Goal: Task Accomplishment & Management: Manage account settings

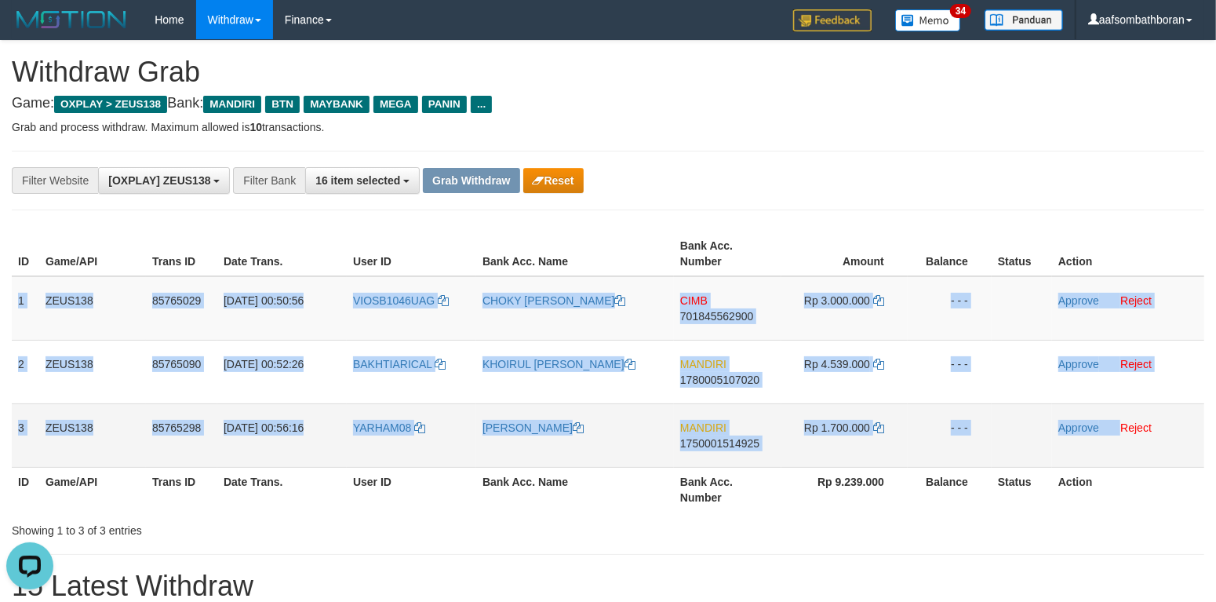
drag, startPoint x: 21, startPoint y: 298, endPoint x: 1119, endPoint y: 420, distance: 1104.2
click at [1119, 420] on tbody "1 ZEUS138 85765029 [DATE] 00:50:56 VIOSB1046UAG CHOKY [PERSON_NAME] CIMB 701845…" at bounding box center [608, 371] width 1192 height 191
copy tbody "1 ZEUS138 85765029 [DATE] 00:50:56 VIOSB1046UAG CHOKY [PERSON_NAME] CIMB 701845…"
click at [707, 331] on td "CIMB 701845562900" at bounding box center [727, 308] width 107 height 64
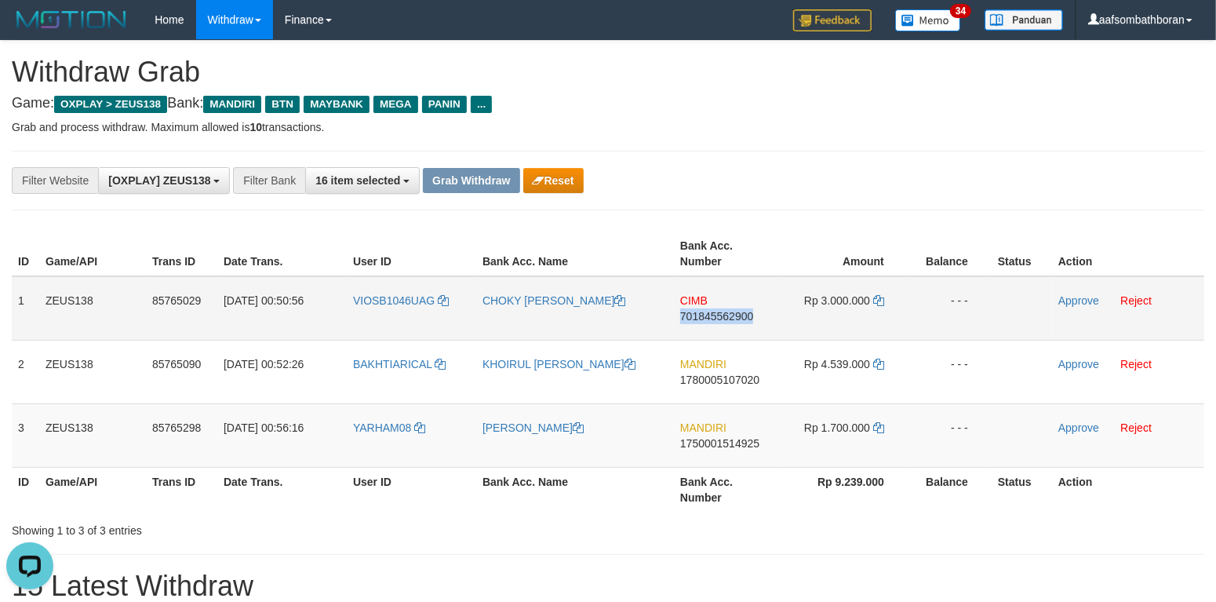
drag, startPoint x: 707, startPoint y: 331, endPoint x: 726, endPoint y: 333, distance: 19.7
click at [709, 331] on td "CIMB 701845562900" at bounding box center [727, 308] width 107 height 64
click at [705, 289] on td "CIMB 701845562900" at bounding box center [727, 308] width 107 height 64
copy td "CIMB"
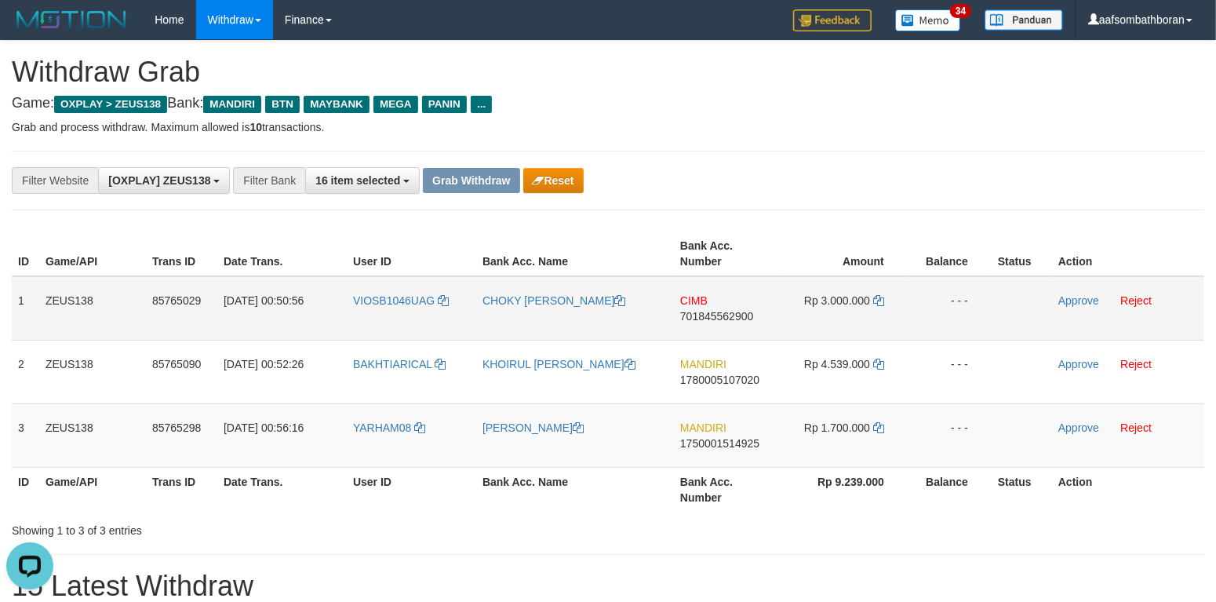
click at [841, 295] on span "Rp 3.000.000" at bounding box center [837, 300] width 66 height 13
click at [842, 297] on span "Rp 3.000.000" at bounding box center [837, 300] width 66 height 13
copy span "3.000.000"
click at [1070, 301] on link "Approve" at bounding box center [1078, 300] width 41 height 13
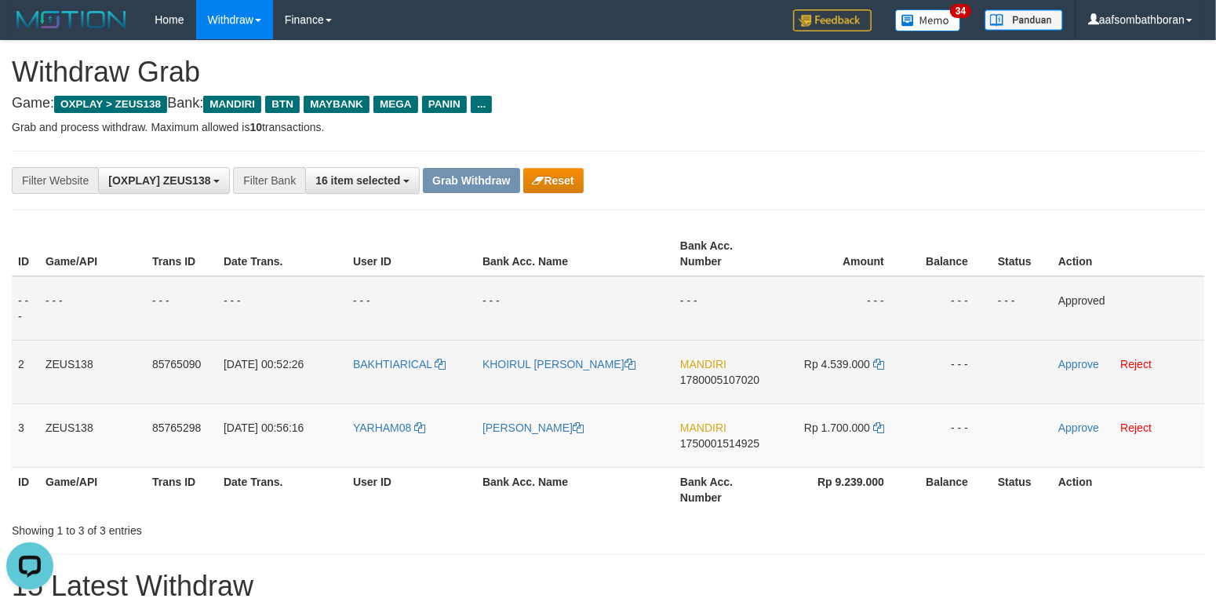
click at [743, 384] on span "1780005107020" at bounding box center [719, 379] width 79 height 13
click at [721, 398] on td "MANDIRI 1780005107020" at bounding box center [727, 372] width 107 height 64
click at [720, 397] on td "MANDIRI 1780005107020" at bounding box center [727, 372] width 107 height 64
copy span "1780005107020"
click at [806, 352] on td "Rp 4.539.000" at bounding box center [844, 372] width 126 height 64
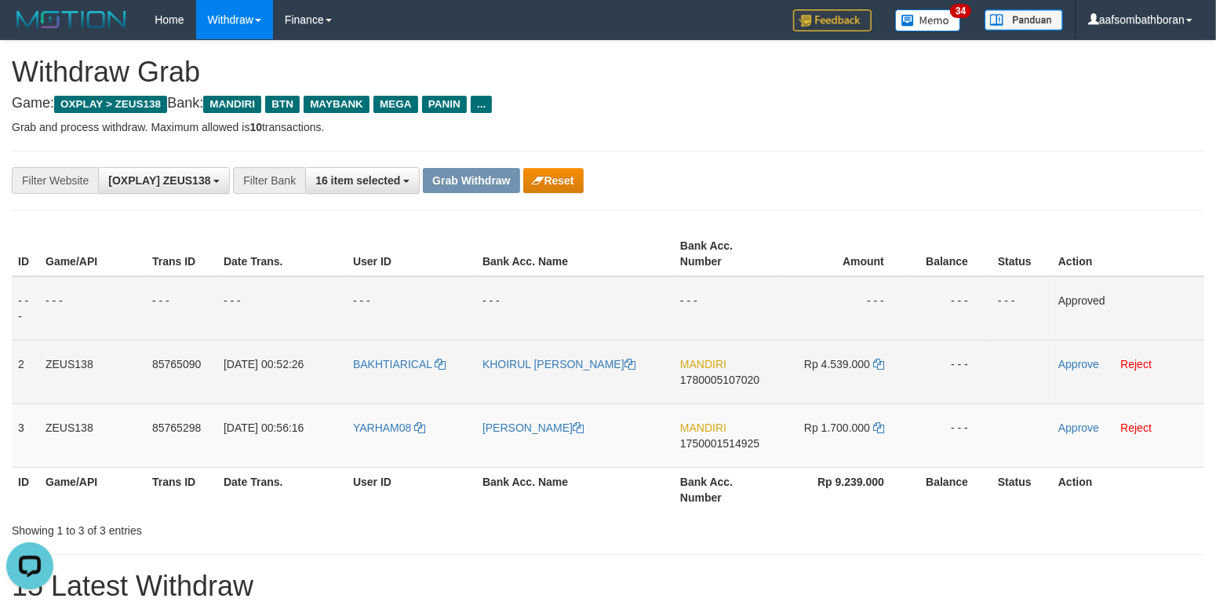
click at [855, 367] on span "Rp 4.539.000" at bounding box center [837, 364] width 66 height 13
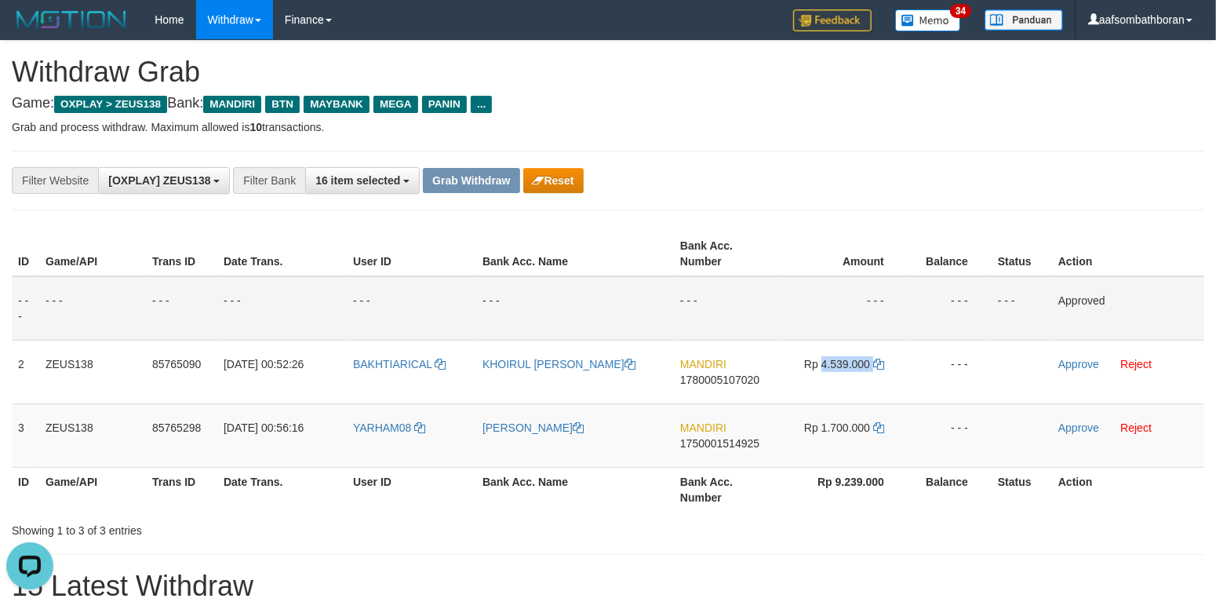
copy td "4.539.000"
click at [904, 97] on h4 "Game: OXPLAY > ZEUS138 Bank: MANDIRI BTN MAYBANK MEGA PANIN ..." at bounding box center [608, 104] width 1192 height 16
click at [843, 174] on div "**********" at bounding box center [507, 180] width 1014 height 27
drag, startPoint x: 1088, startPoint y: 367, endPoint x: 519, endPoint y: 247, distance: 582.0
click at [1086, 366] on link "Approve" at bounding box center [1078, 364] width 41 height 13
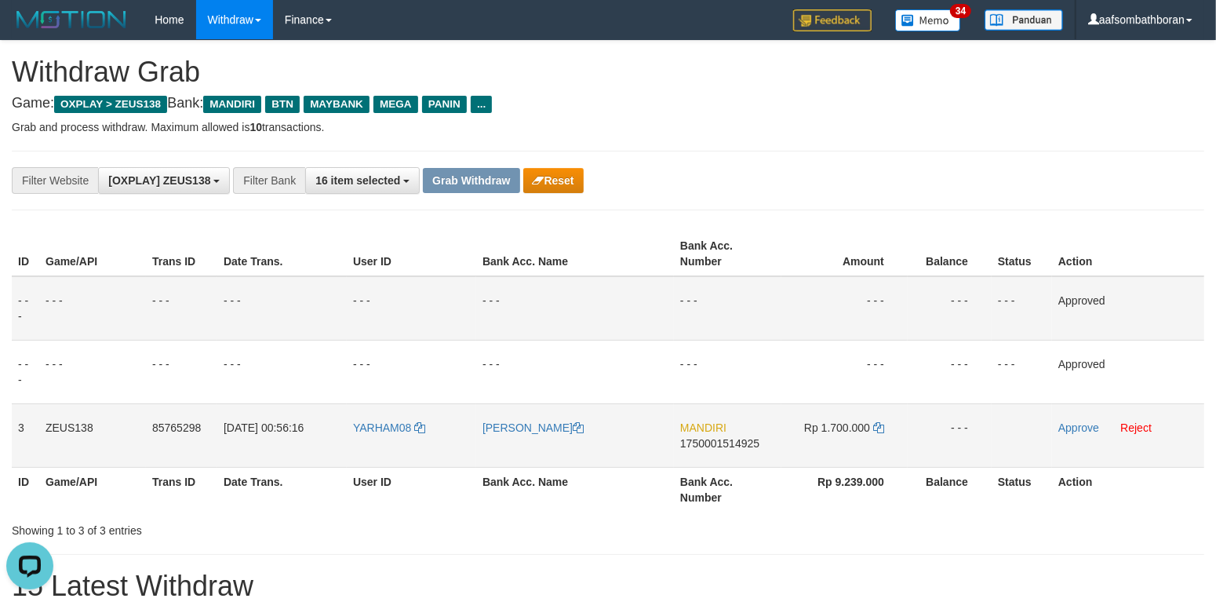
click at [710, 460] on td "MANDIRI 1750001514925" at bounding box center [727, 435] width 107 height 64
copy span "1750001514925"
click at [853, 418] on td "Rp 1.700.000" at bounding box center [844, 435] width 126 height 64
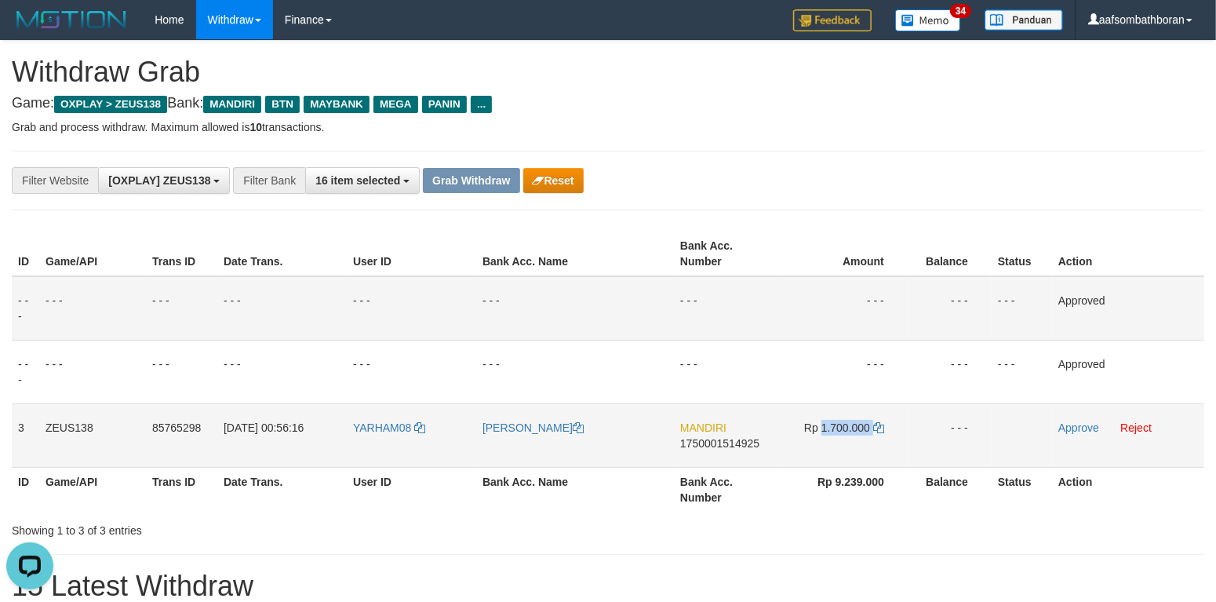
copy td "1.700.000"
click at [1060, 428] on link "Approve" at bounding box center [1078, 427] width 41 height 13
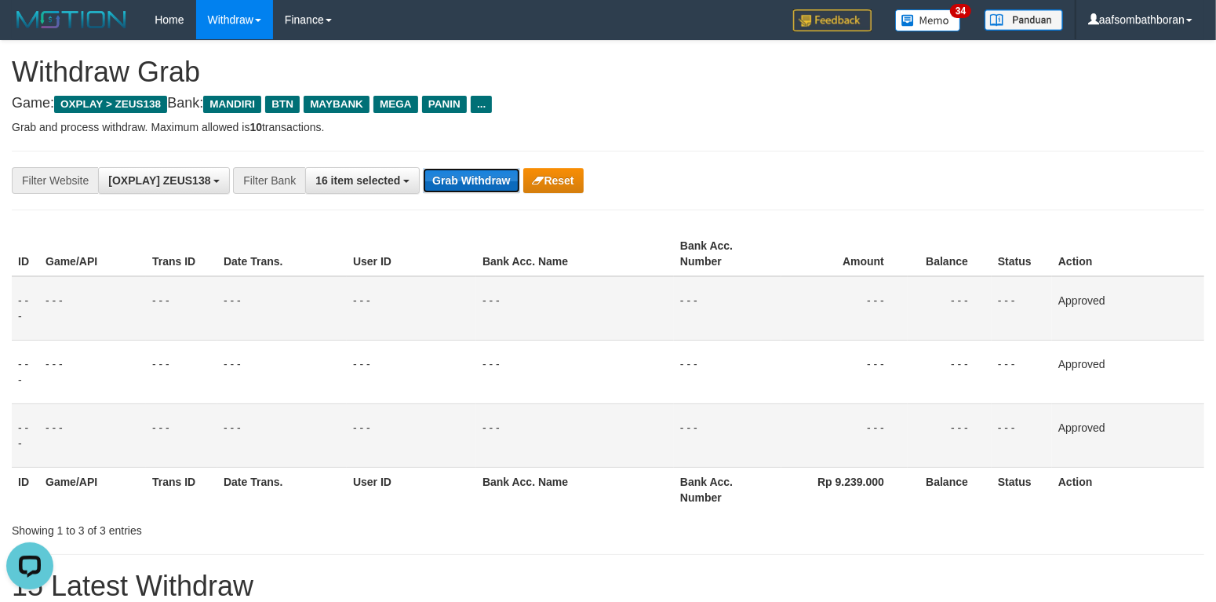
click at [452, 186] on button "Grab Withdraw" at bounding box center [471, 180] width 96 height 25
click at [453, 186] on button "Grab Withdraw" at bounding box center [471, 180] width 96 height 25
